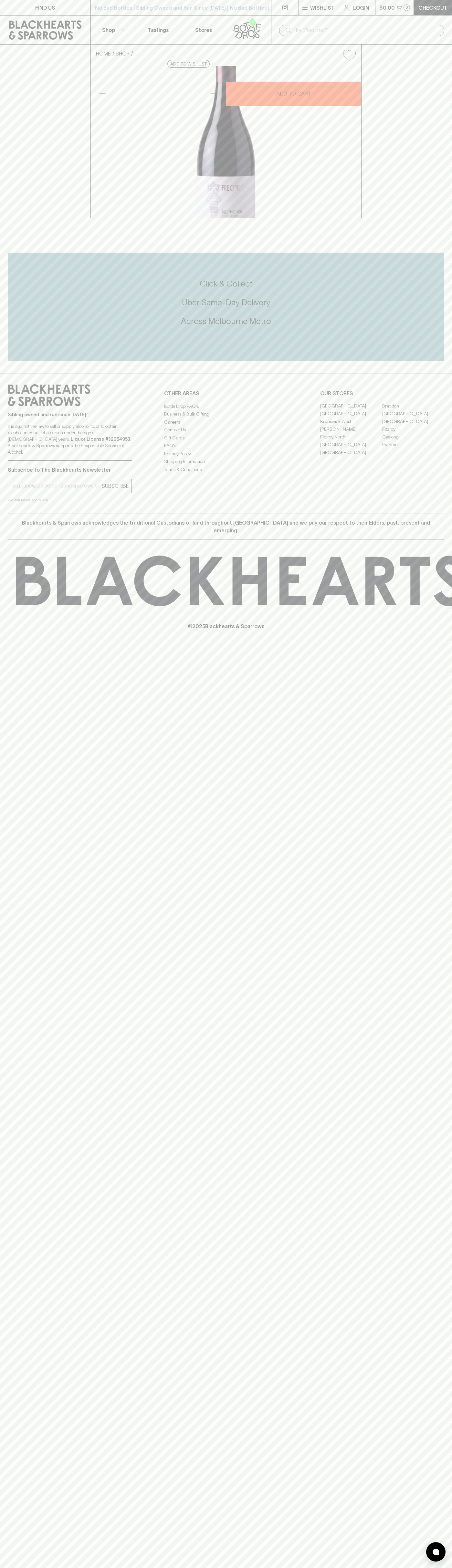
click at [351, 433] on link "[PERSON_NAME]" at bounding box center [351, 429] width 62 height 8
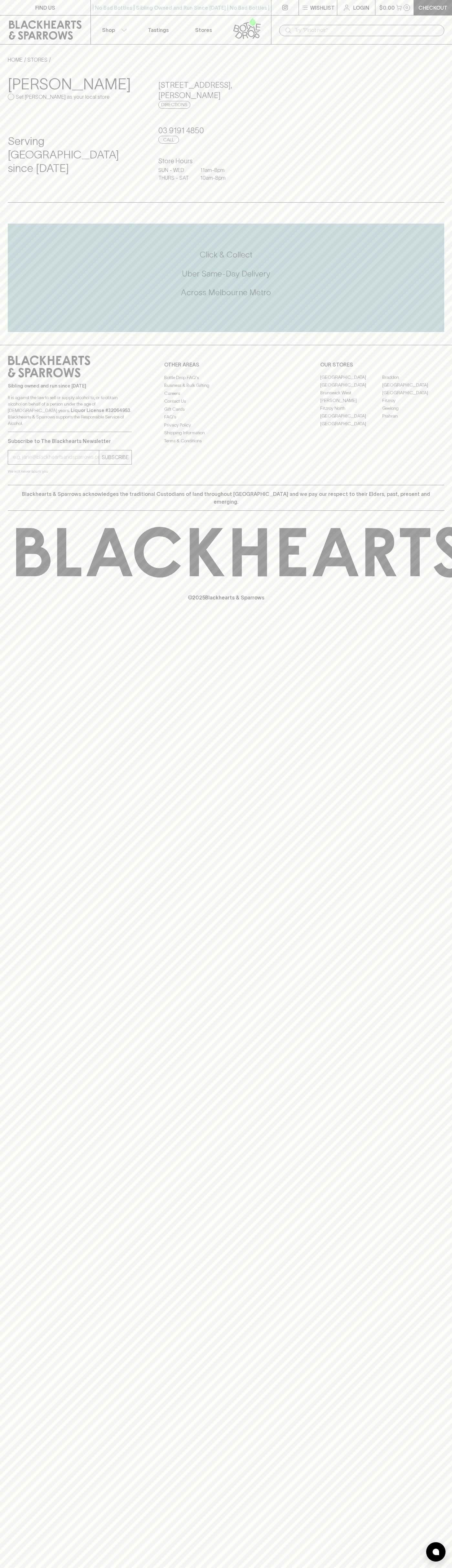
click at [230, 15] on div "| No Bad Bottles | Sibling Owned and Run Since 2006 | No Bad Bottles | Sibling …" at bounding box center [180, 7] width 181 height 15
click at [429, 1562] on div "FIND US | No Bad Bottles | Sibling Owned and Run Since 2006 | No Bad Bottles | …" at bounding box center [226, 784] width 452 height 1568
click at [333, 1567] on html "FIND US | No Bad Bottles | Sibling Owned and Run Since 2006 | No Bad Bottles | …" at bounding box center [226, 784] width 452 height 1568
click at [16, 1567] on html "FIND US | No Bad Bottles | Sibling Owned and Run Since 2006 | No Bad Bottles | …" at bounding box center [226, 784] width 452 height 1568
